Goal: Transaction & Acquisition: Purchase product/service

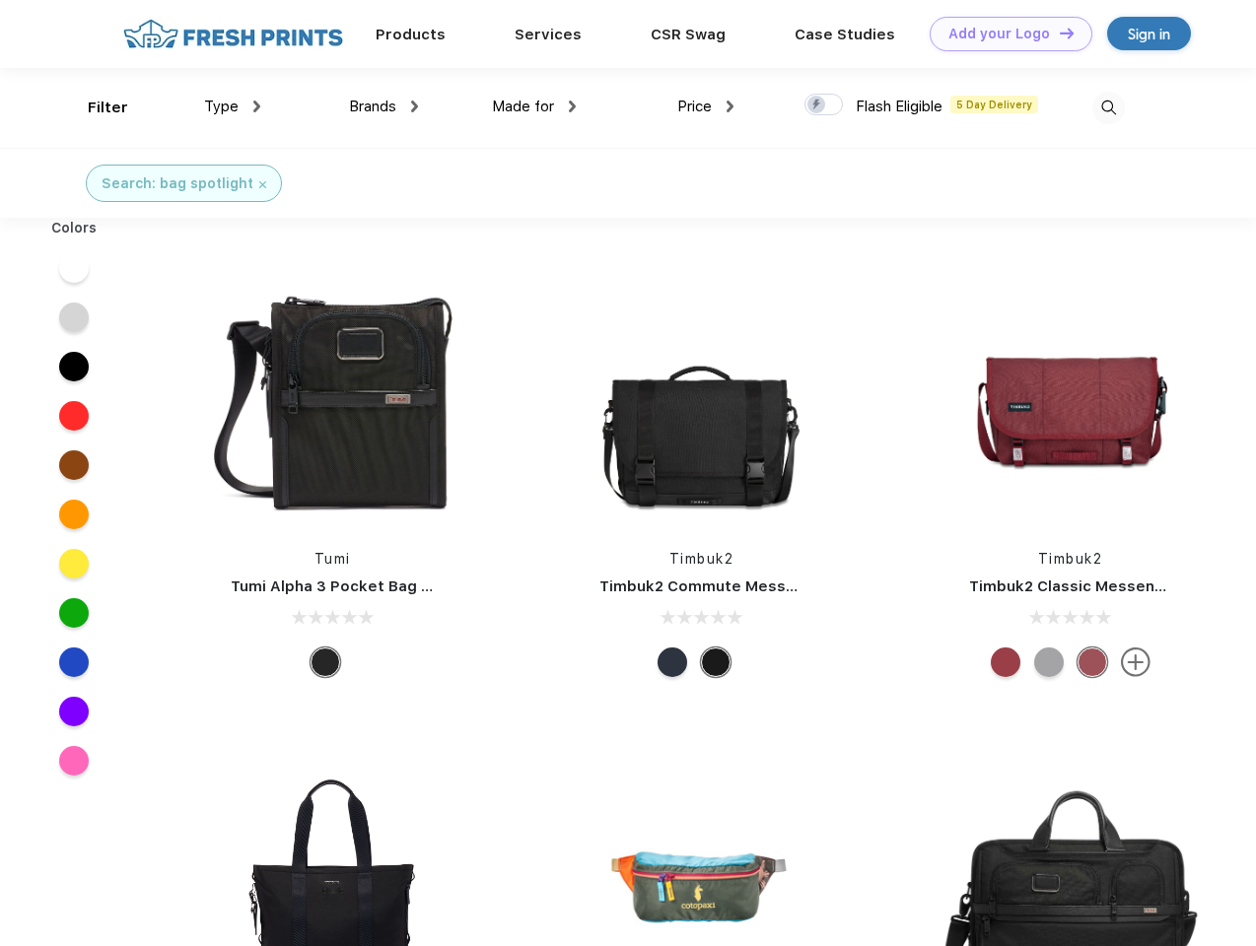
click at [1004, 34] on link "Add your Logo Design Tool" at bounding box center [1011, 34] width 163 height 35
click at [0, 0] on div "Design Tool" at bounding box center [0, 0] width 0 height 0
click at [1058, 33] on link "Add your Logo Design Tool" at bounding box center [1011, 34] width 163 height 35
click at [95, 107] on div "Filter" at bounding box center [108, 108] width 40 height 23
click at [233, 106] on span "Type" at bounding box center [221, 107] width 35 height 18
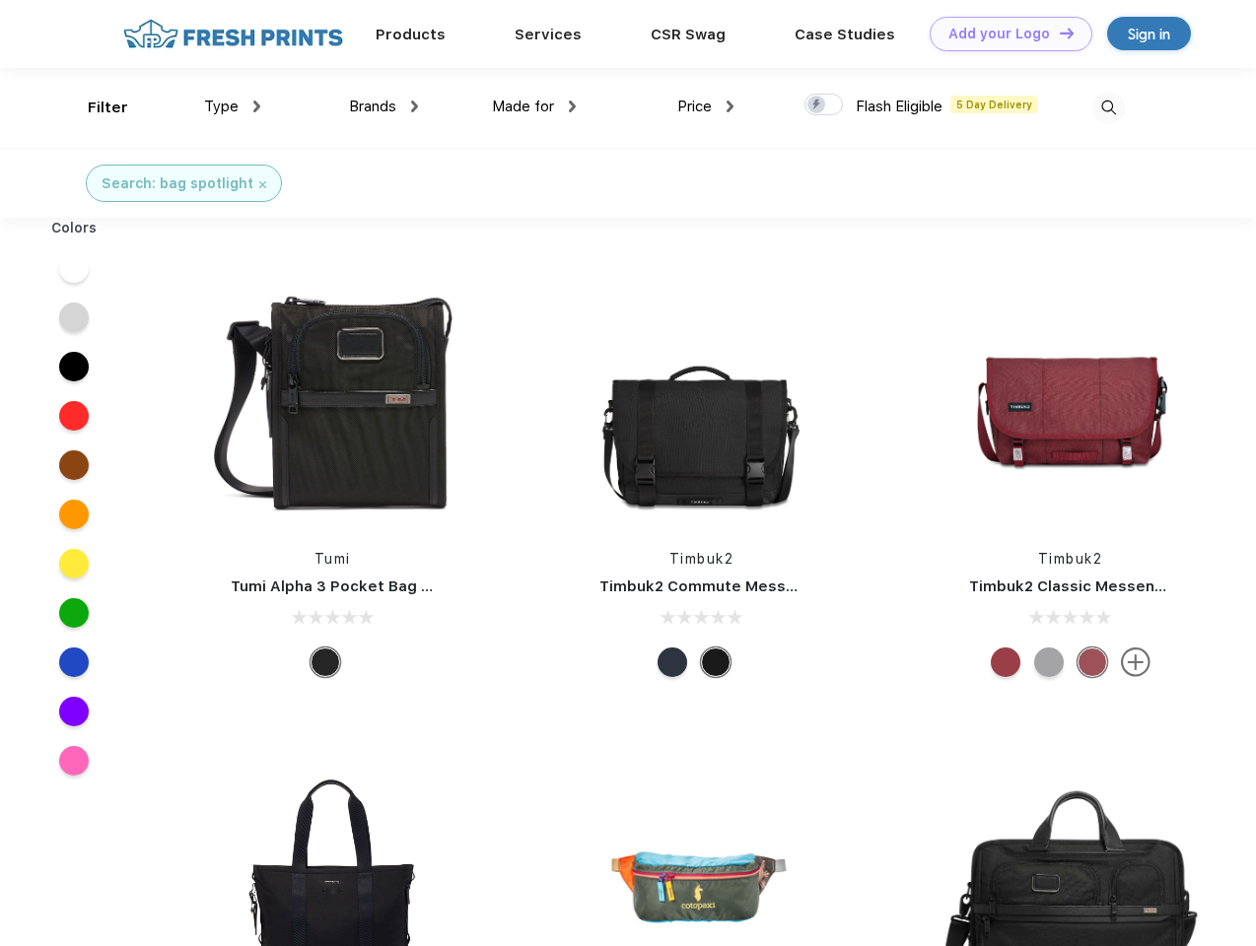
click at [383, 106] on span "Brands" at bounding box center [372, 107] width 47 height 18
click at [534, 106] on span "Made for" at bounding box center [523, 107] width 62 height 18
click at [706, 106] on span "Price" at bounding box center [694, 107] width 35 height 18
click at [824, 105] on div at bounding box center [823, 105] width 38 height 22
click at [817, 105] on input "checkbox" at bounding box center [810, 99] width 13 height 13
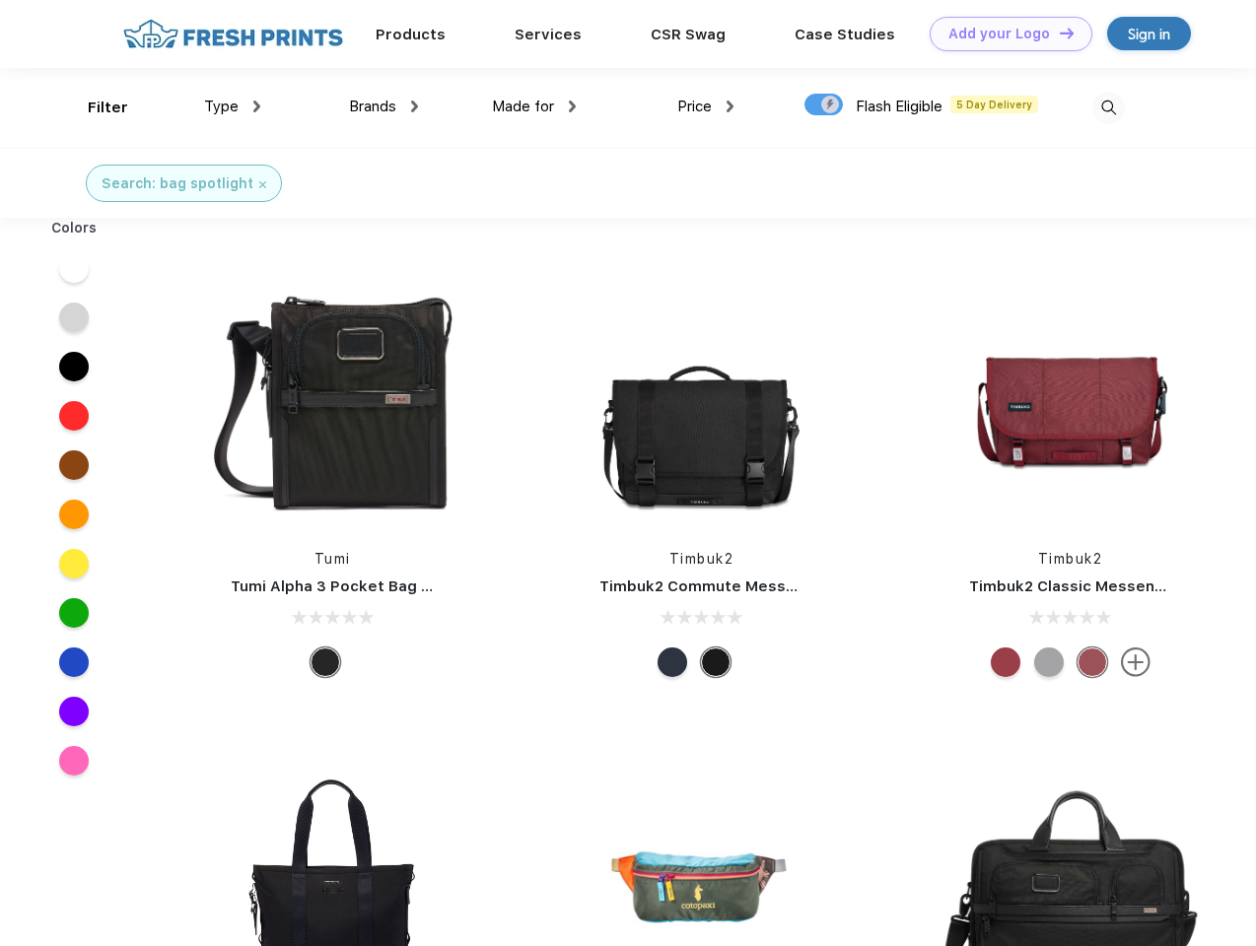
click at [1108, 107] on img at bounding box center [1108, 108] width 33 height 33
